Goal: Unclear

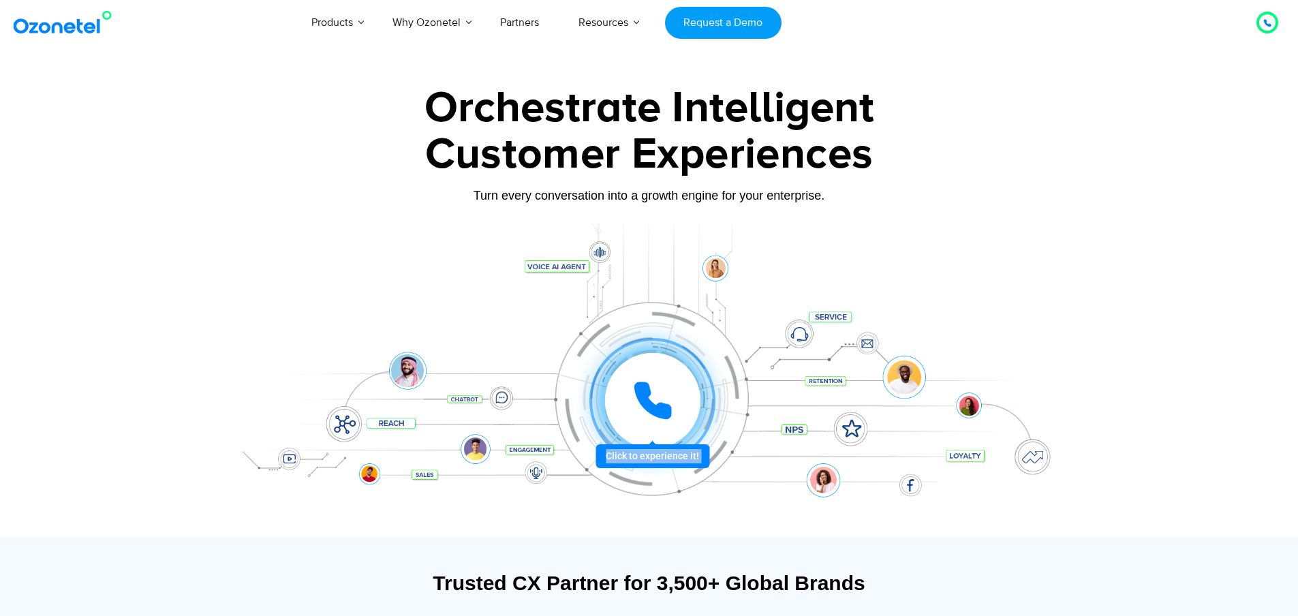
drag, startPoint x: 408, startPoint y: 344, endPoint x: 924, endPoint y: 490, distance: 535.8
click at [924, 490] on section "Click to experience it! Call in progress... 1 2 3 4 5 6 7 8 9 # 0" at bounding box center [648, 379] width 851 height 313
click at [1058, 259] on div "Click to experience it! Call in progress... 1 2 3 4 5 6 7 8 9 # 0" at bounding box center [648, 373] width 851 height 232
click at [676, 451] on div at bounding box center [651, 400] width 101 height 101
click at [653, 403] on icon at bounding box center [652, 400] width 41 height 41
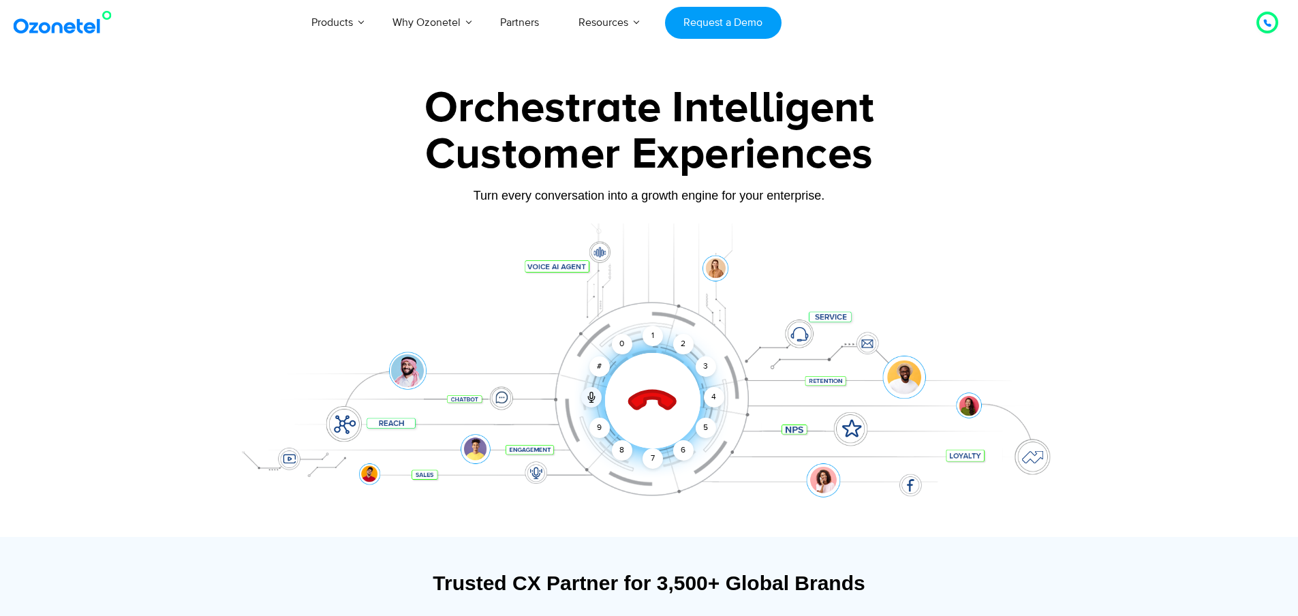
click at [653, 403] on icon at bounding box center [652, 401] width 58 height 58
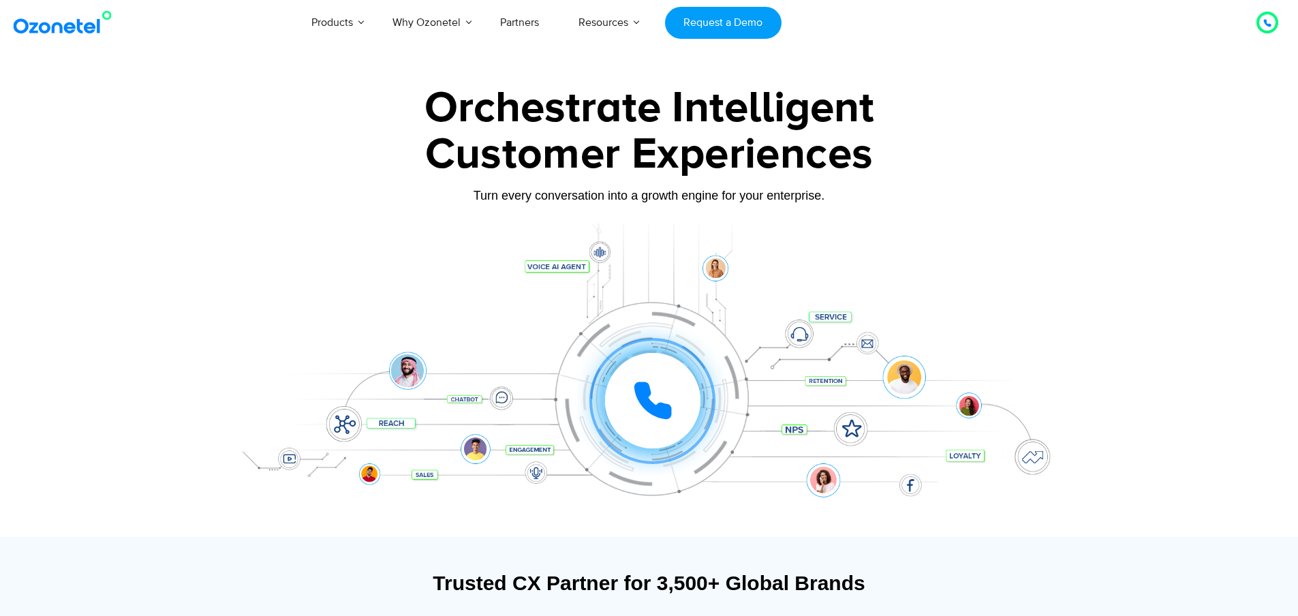
click at [653, 403] on icon at bounding box center [652, 400] width 41 height 41
click at [648, 451] on div at bounding box center [651, 400] width 101 height 101
click at [654, 338] on div at bounding box center [652, 401] width 126 height 126
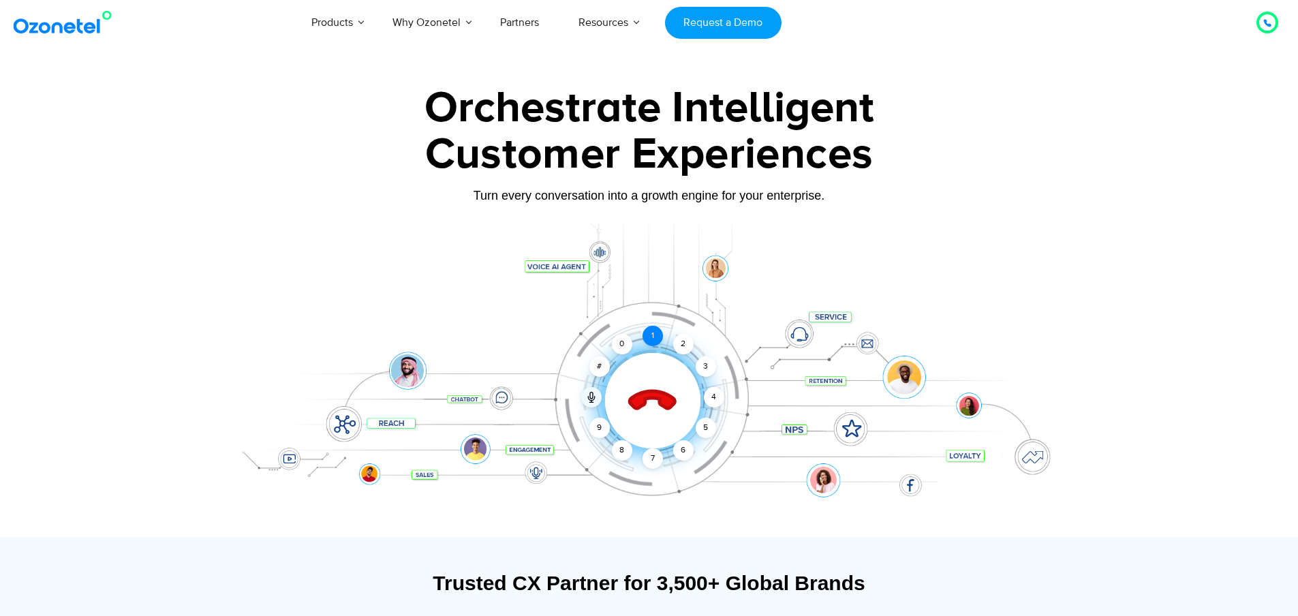
click at [0, 0] on div at bounding box center [0, 0] width 0 height 0
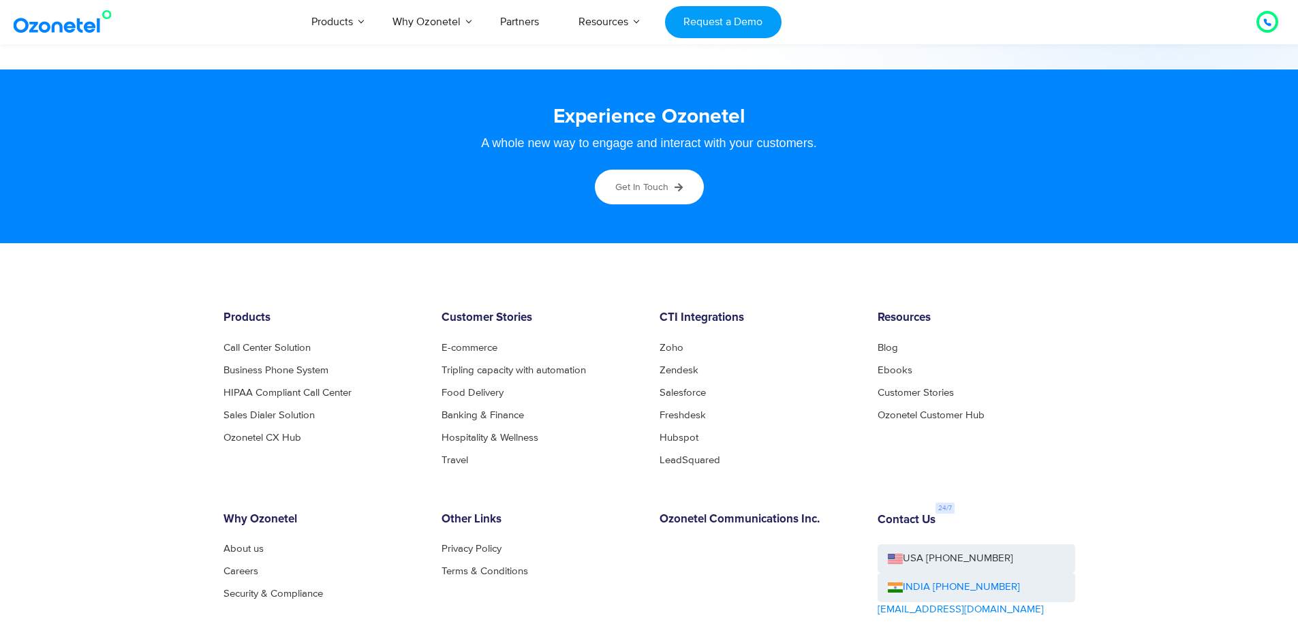
scroll to position [7380, 0]
